Goal: Task Accomplishment & Management: Manage account settings

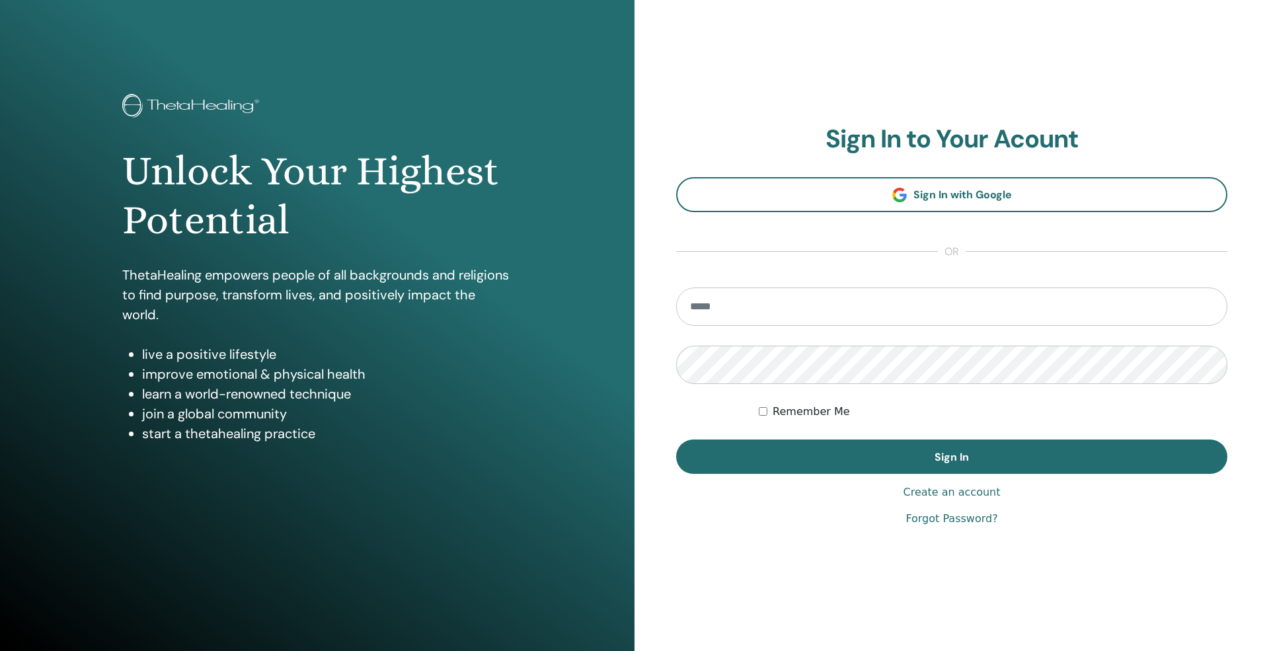
type input "**********"
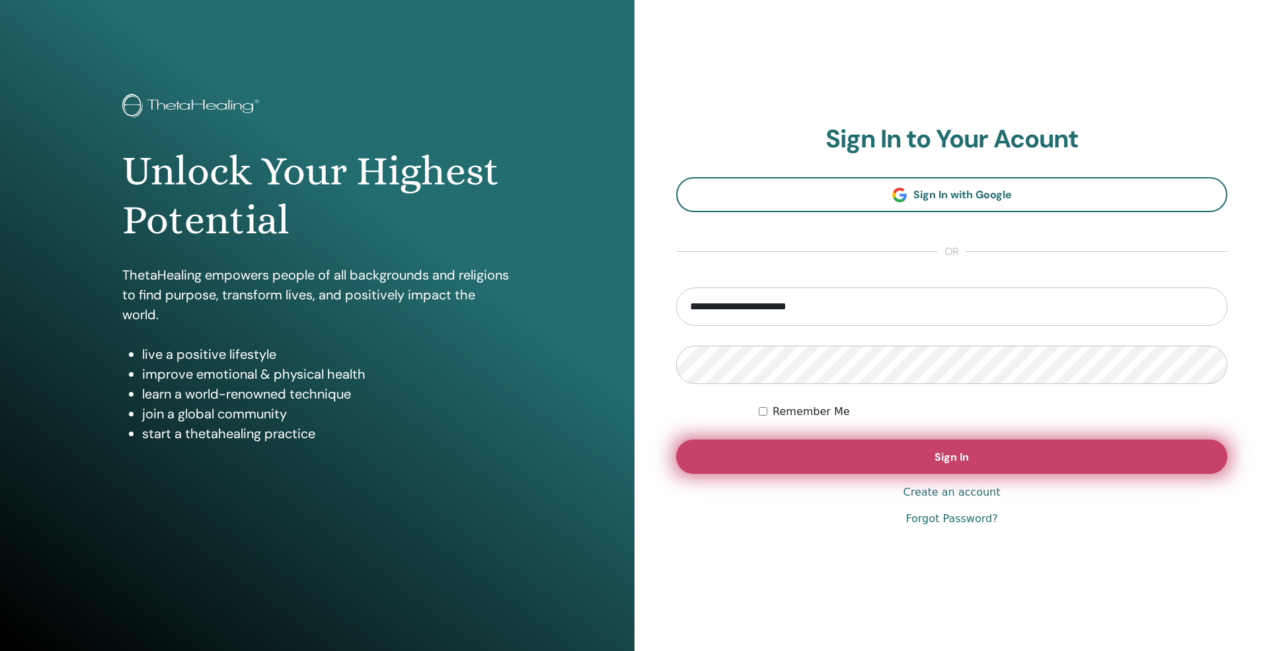
click at [1009, 462] on button "Sign In" at bounding box center [951, 457] width 551 height 34
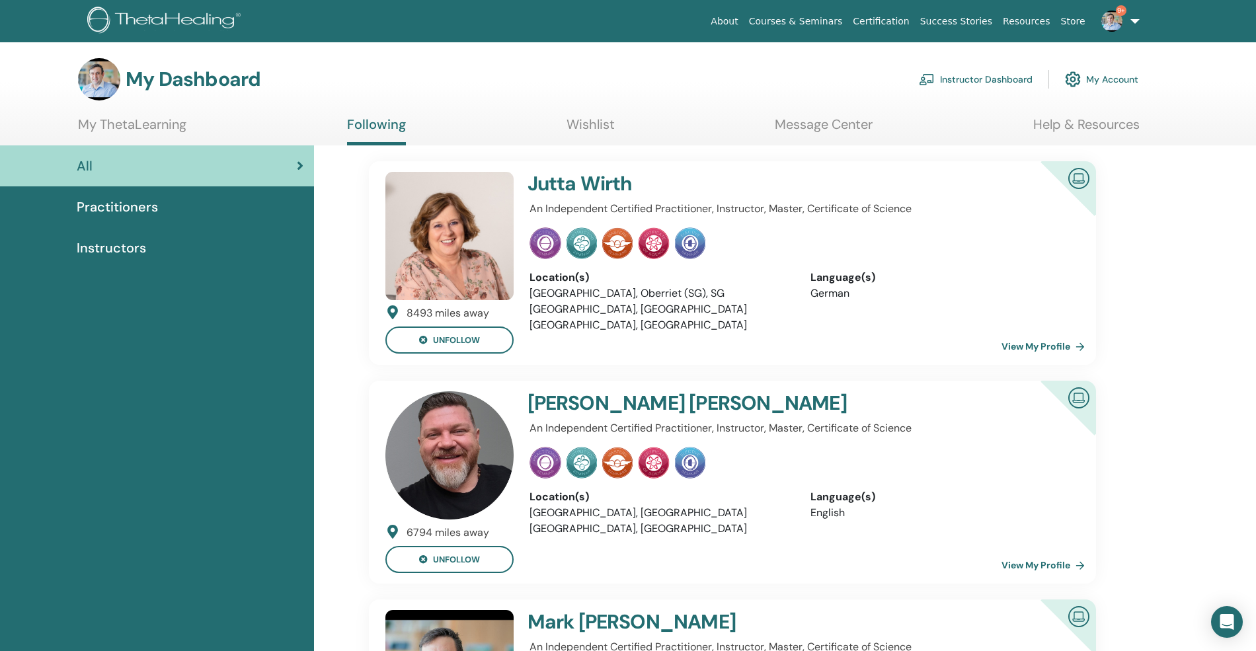
click at [1116, 14] on img at bounding box center [1112, 21] width 21 height 21
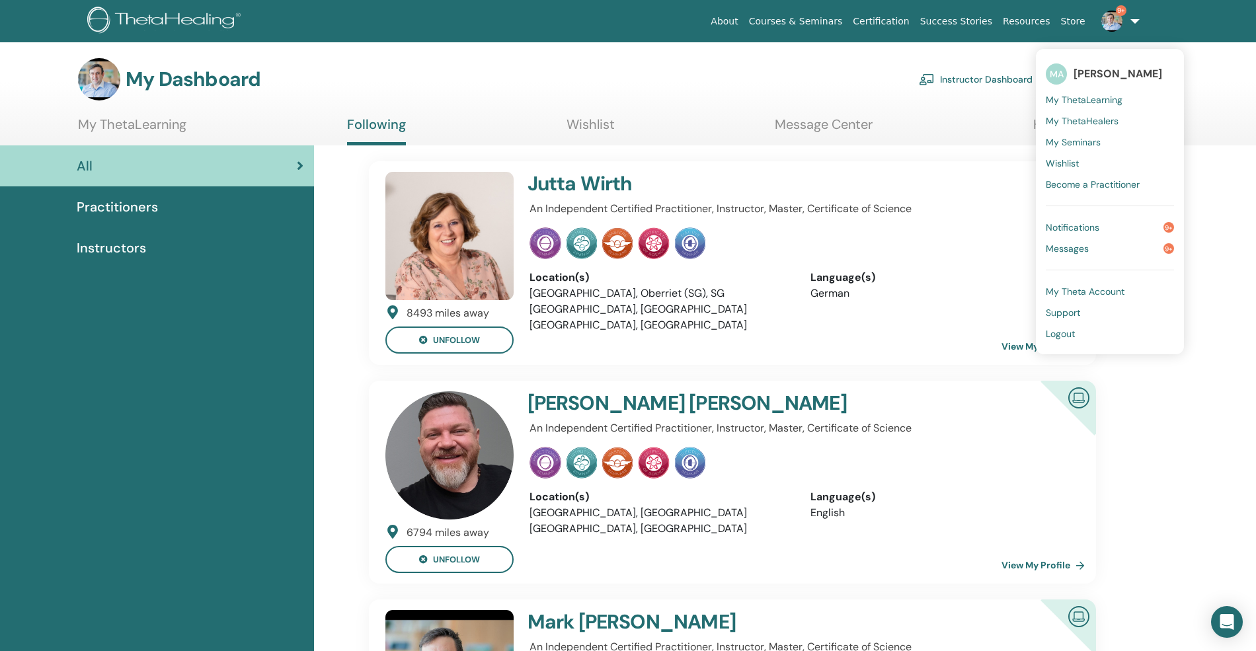
click at [979, 85] on link "Instructor Dashboard" at bounding box center [976, 79] width 114 height 29
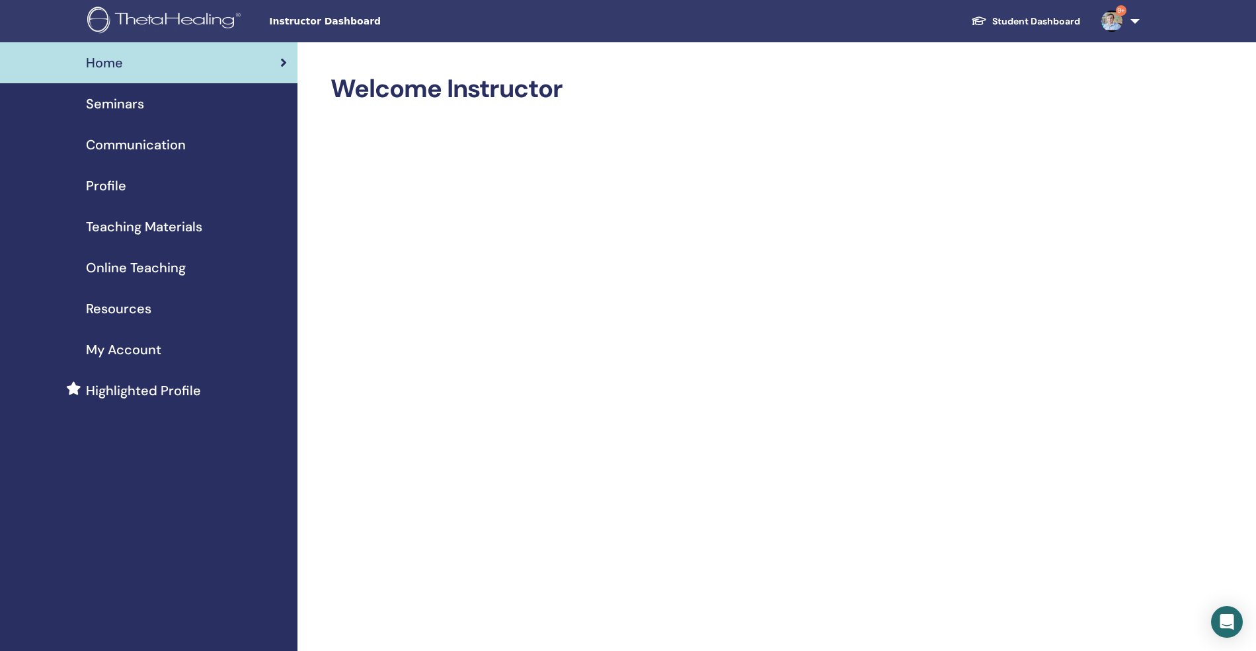
click at [114, 110] on span "Seminars" at bounding box center [115, 104] width 58 height 20
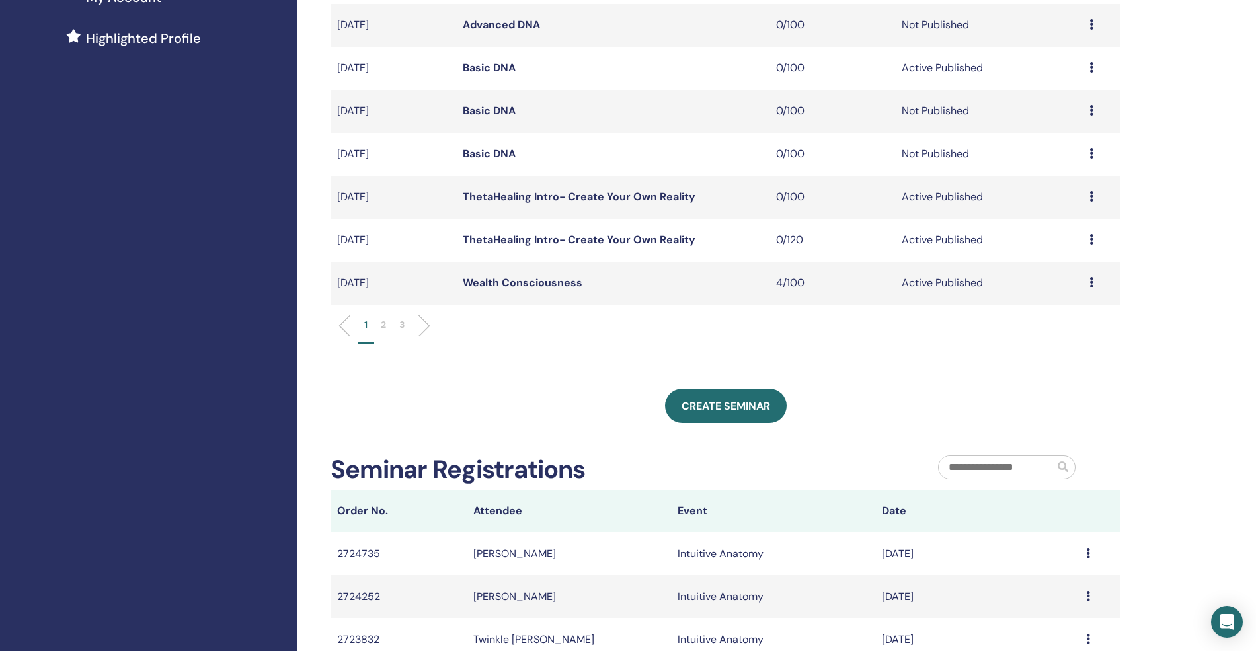
scroll to position [440, 0]
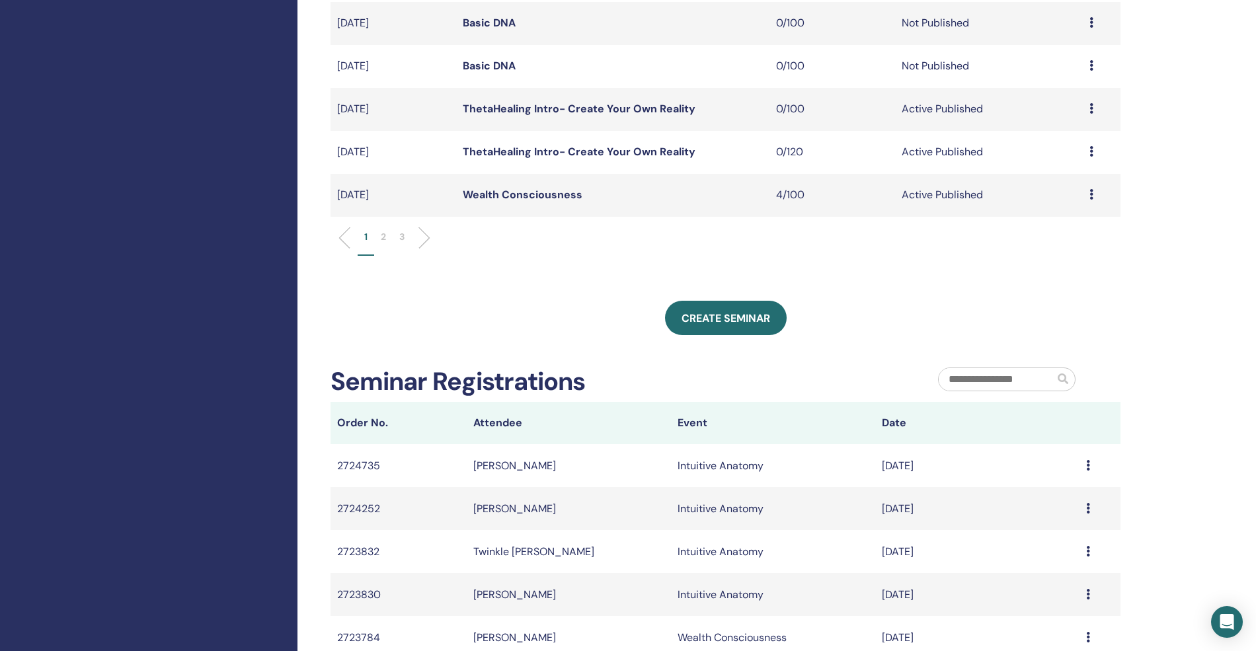
click at [419, 233] on li at bounding box center [419, 238] width 22 height 22
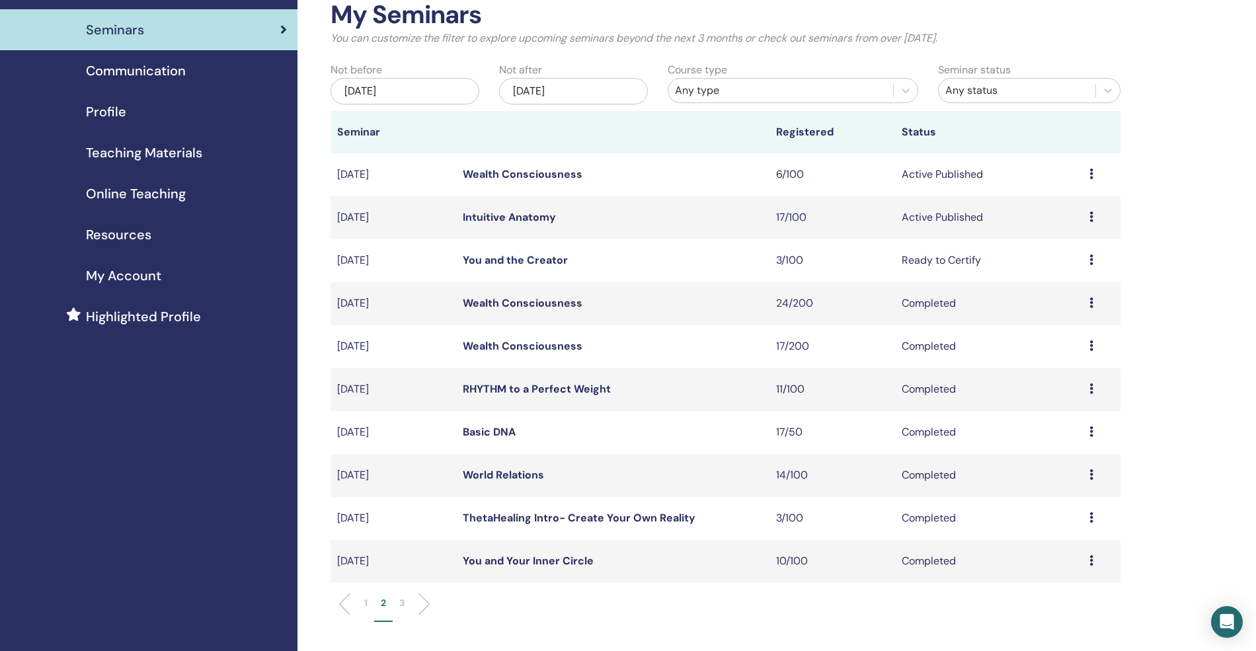
scroll to position [0, 0]
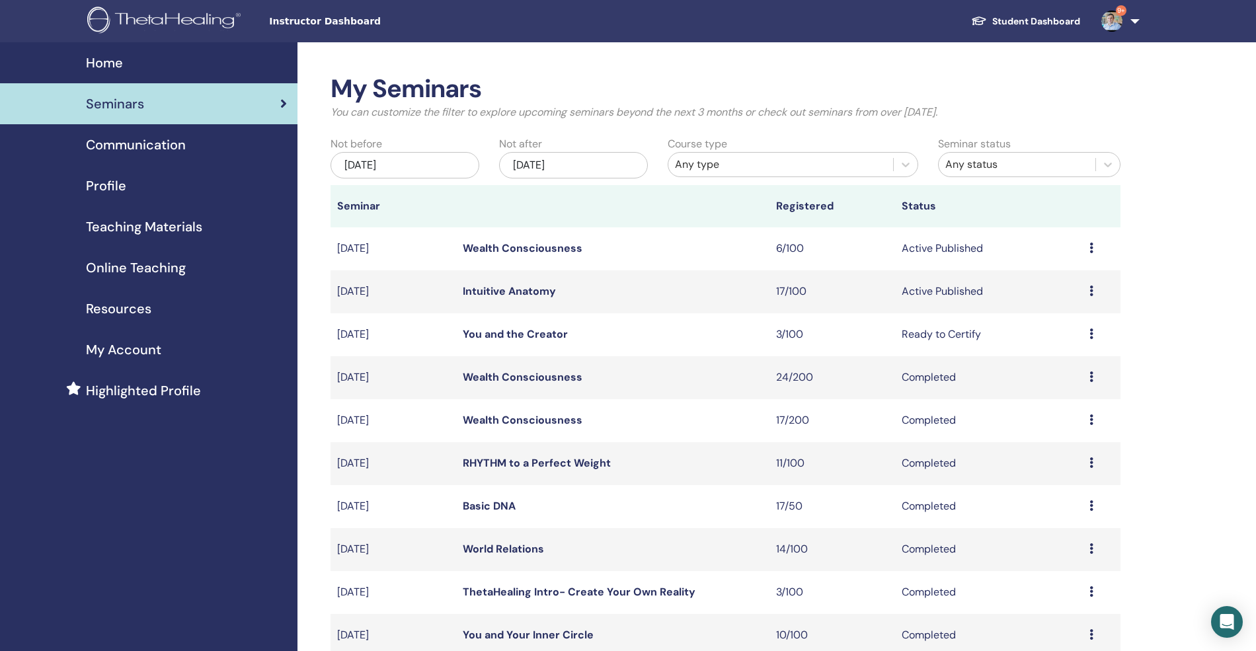
click at [481, 292] on link "Intuitive Anatomy" at bounding box center [509, 291] width 93 height 14
